Goal: Navigation & Orientation: Find specific page/section

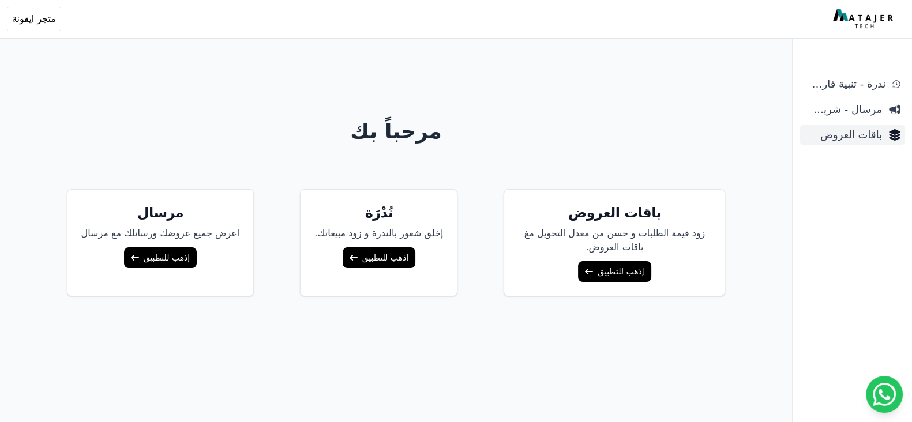
click at [865, 134] on span "باقات العروض" at bounding box center [843, 135] width 78 height 16
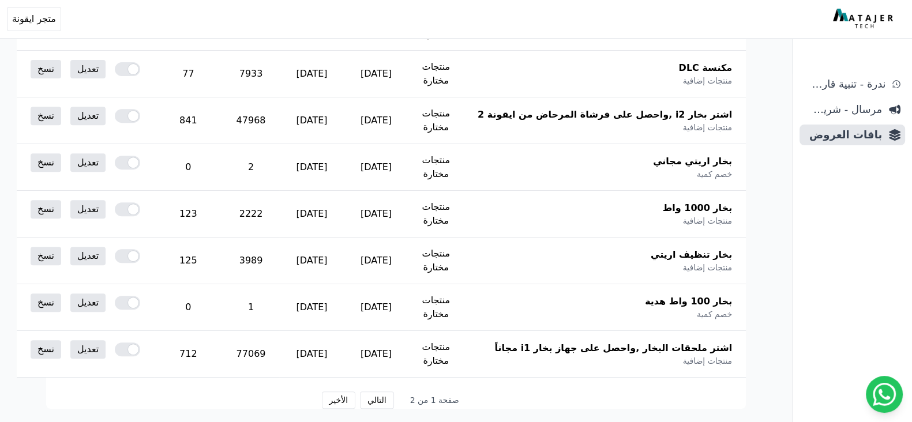
scroll to position [649, 0]
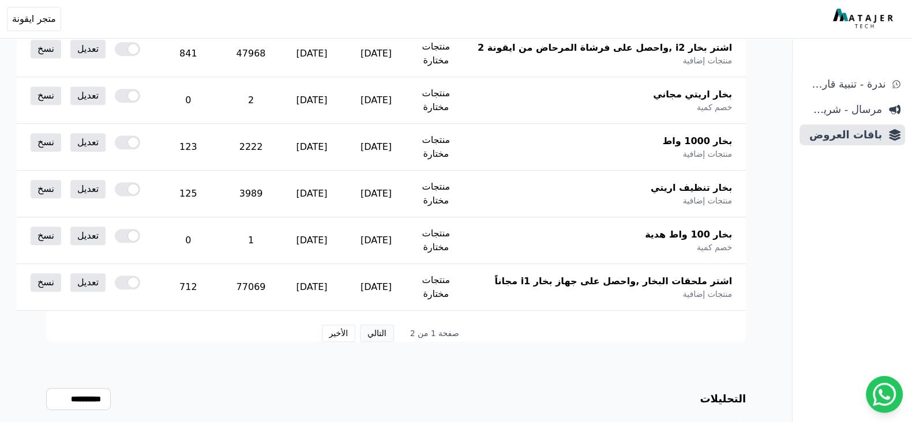
click at [382, 331] on button "التالي" at bounding box center [377, 333] width 34 height 17
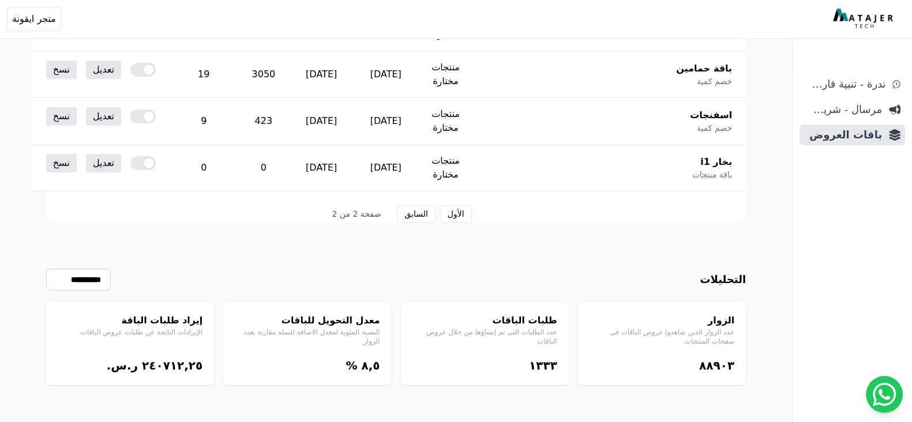
scroll to position [167, 0]
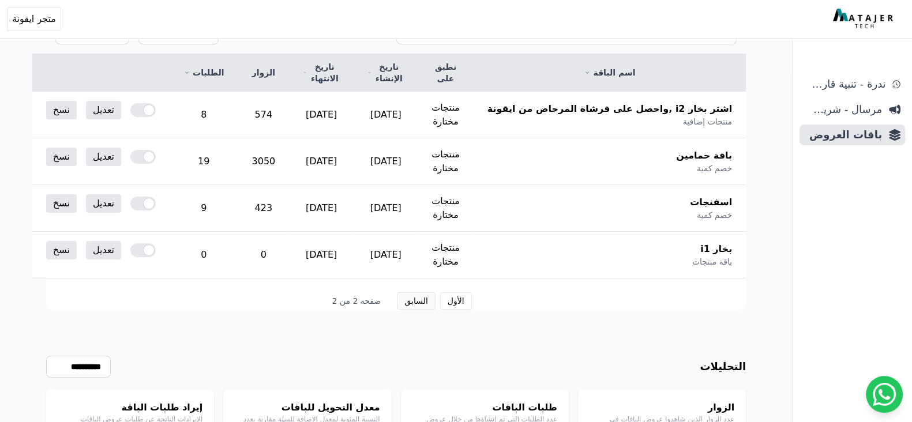
click at [411, 293] on button "السابق" at bounding box center [416, 301] width 38 height 17
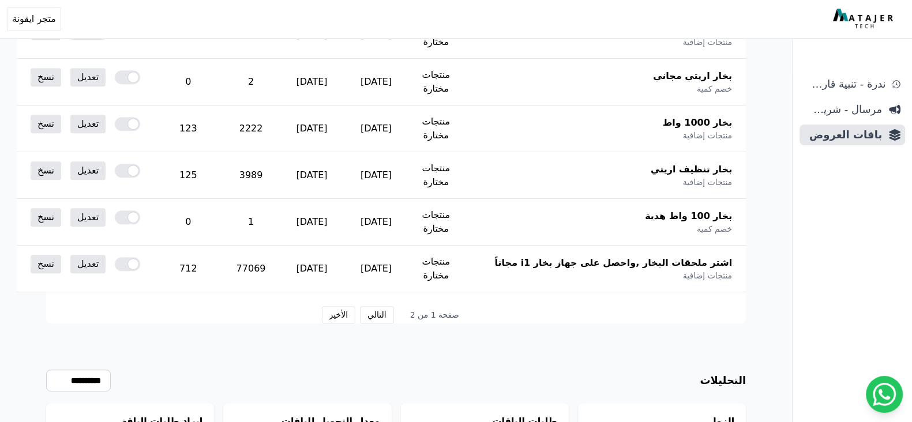
scroll to position [672, 0]
